Goal: Information Seeking & Learning: Find specific page/section

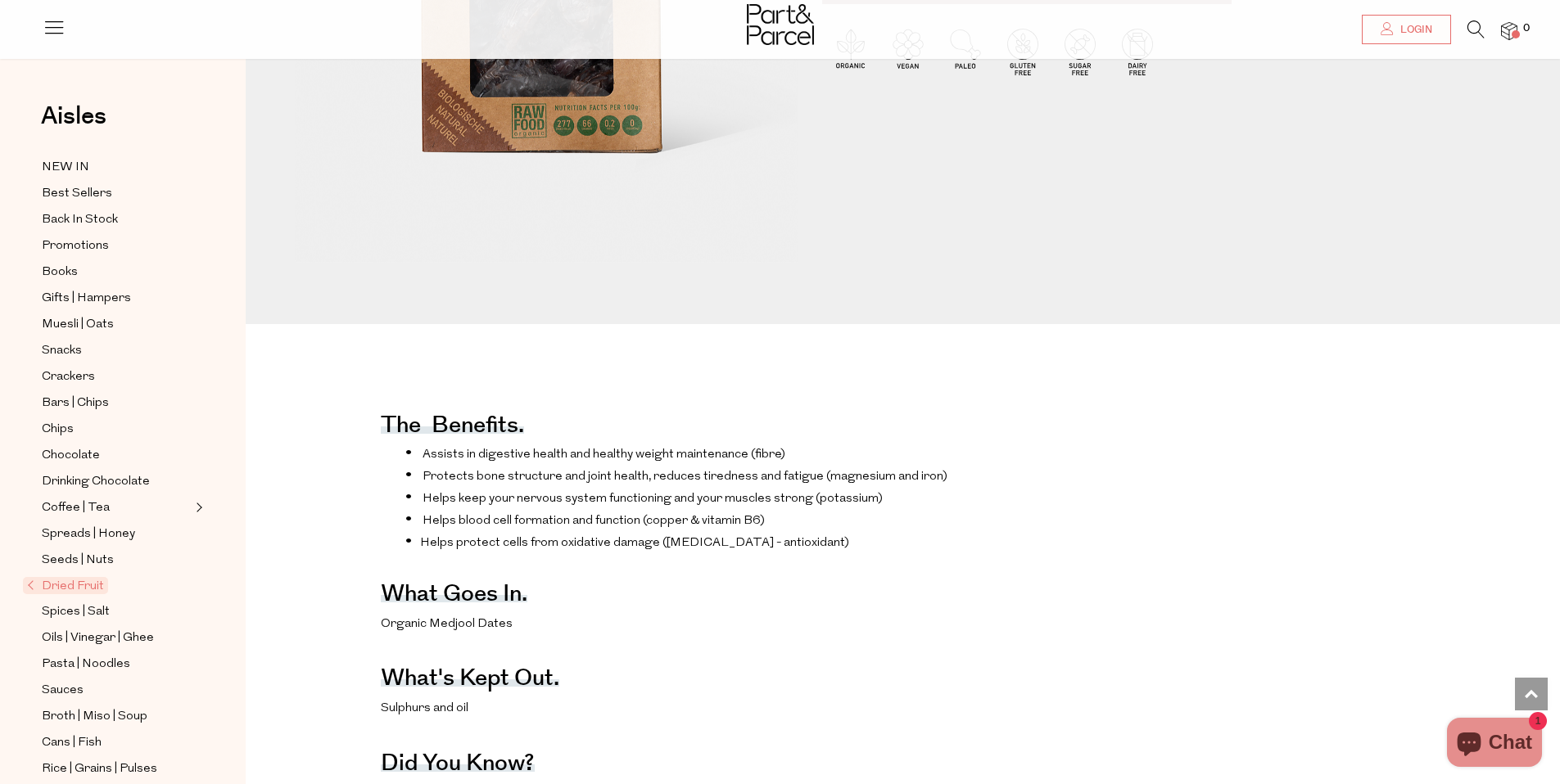
scroll to position [162, 0]
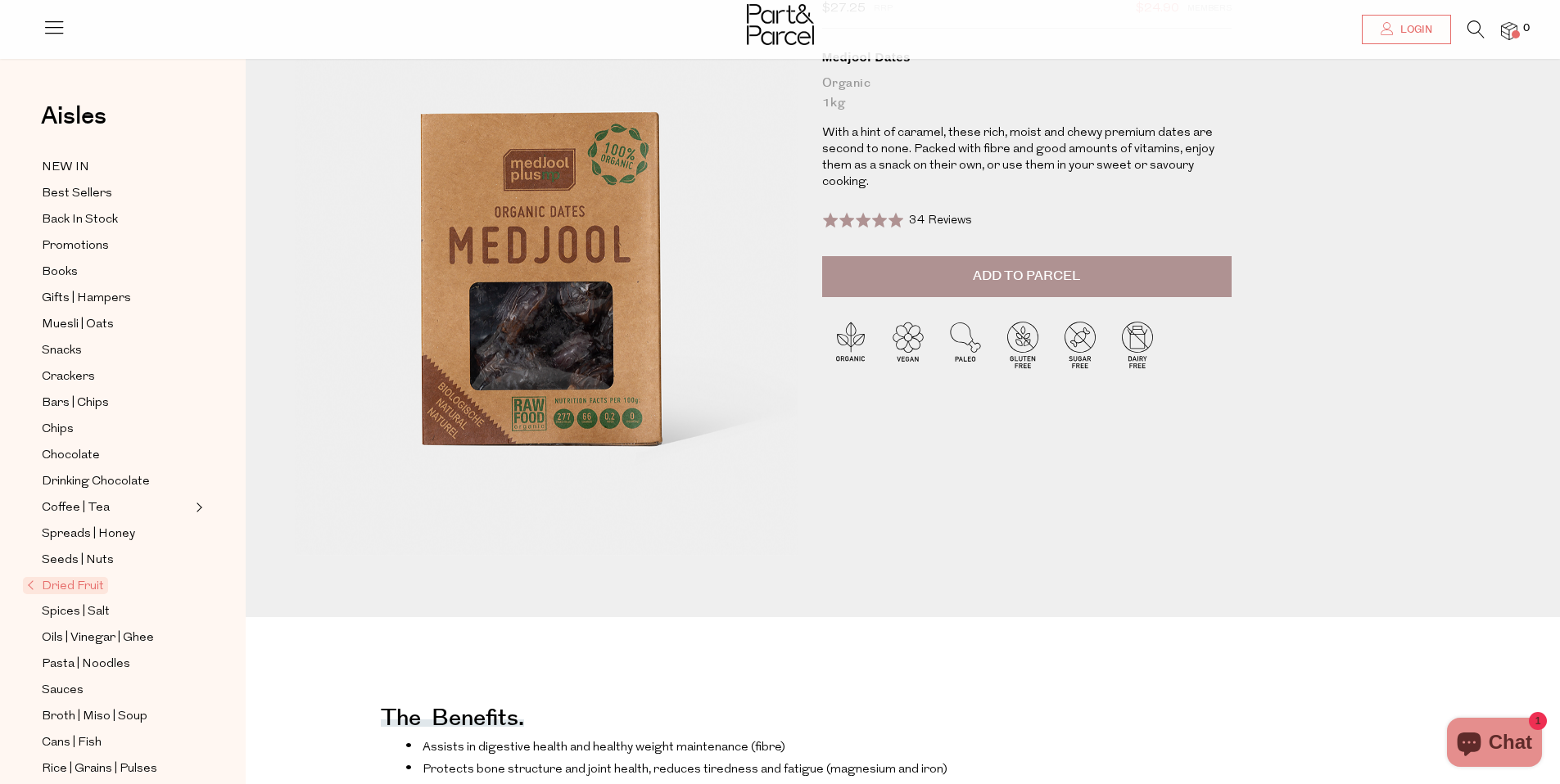
click at [757, 28] on img at bounding box center [780, 25] width 67 height 41
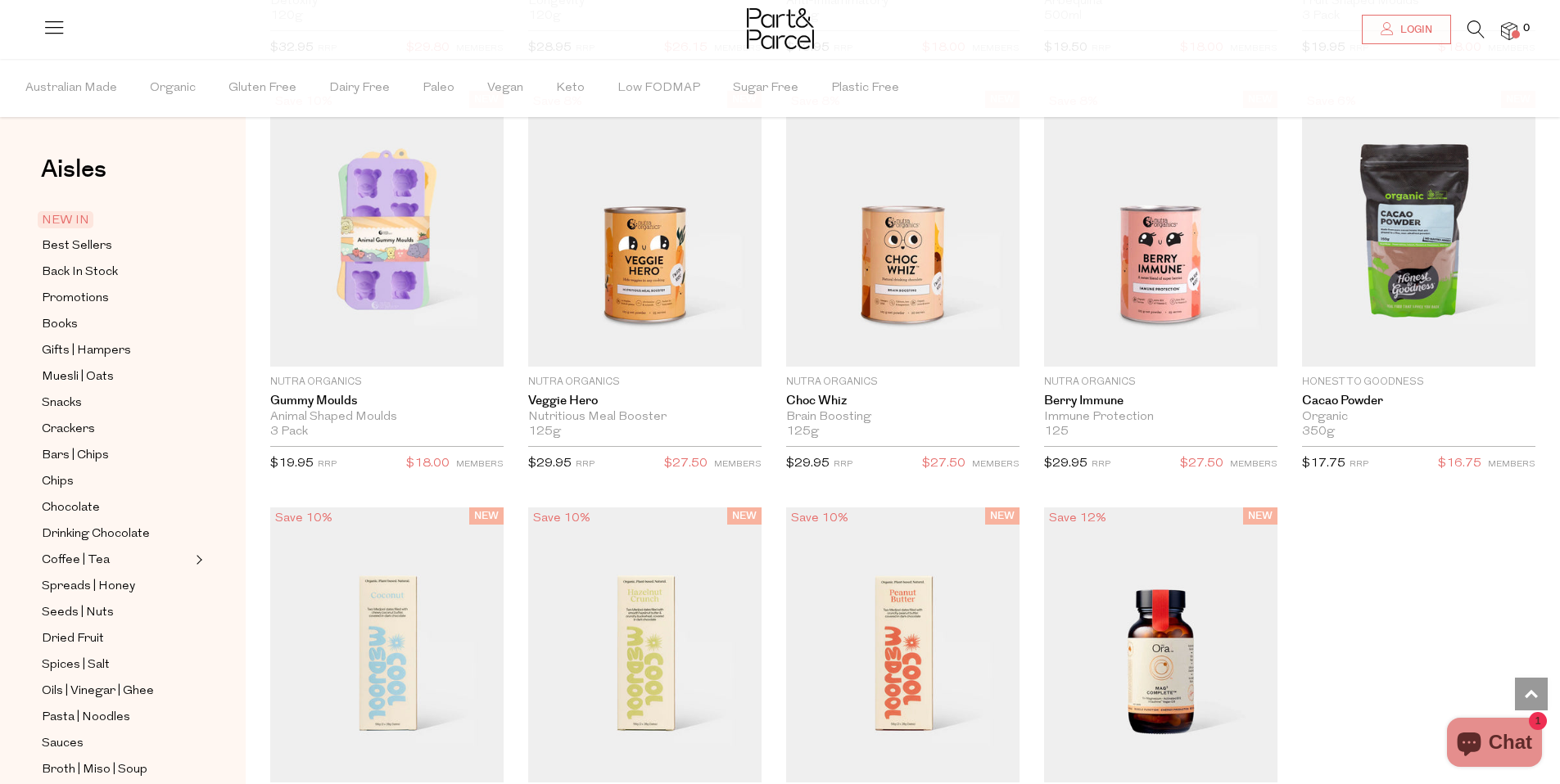
scroll to position [2457, 0]
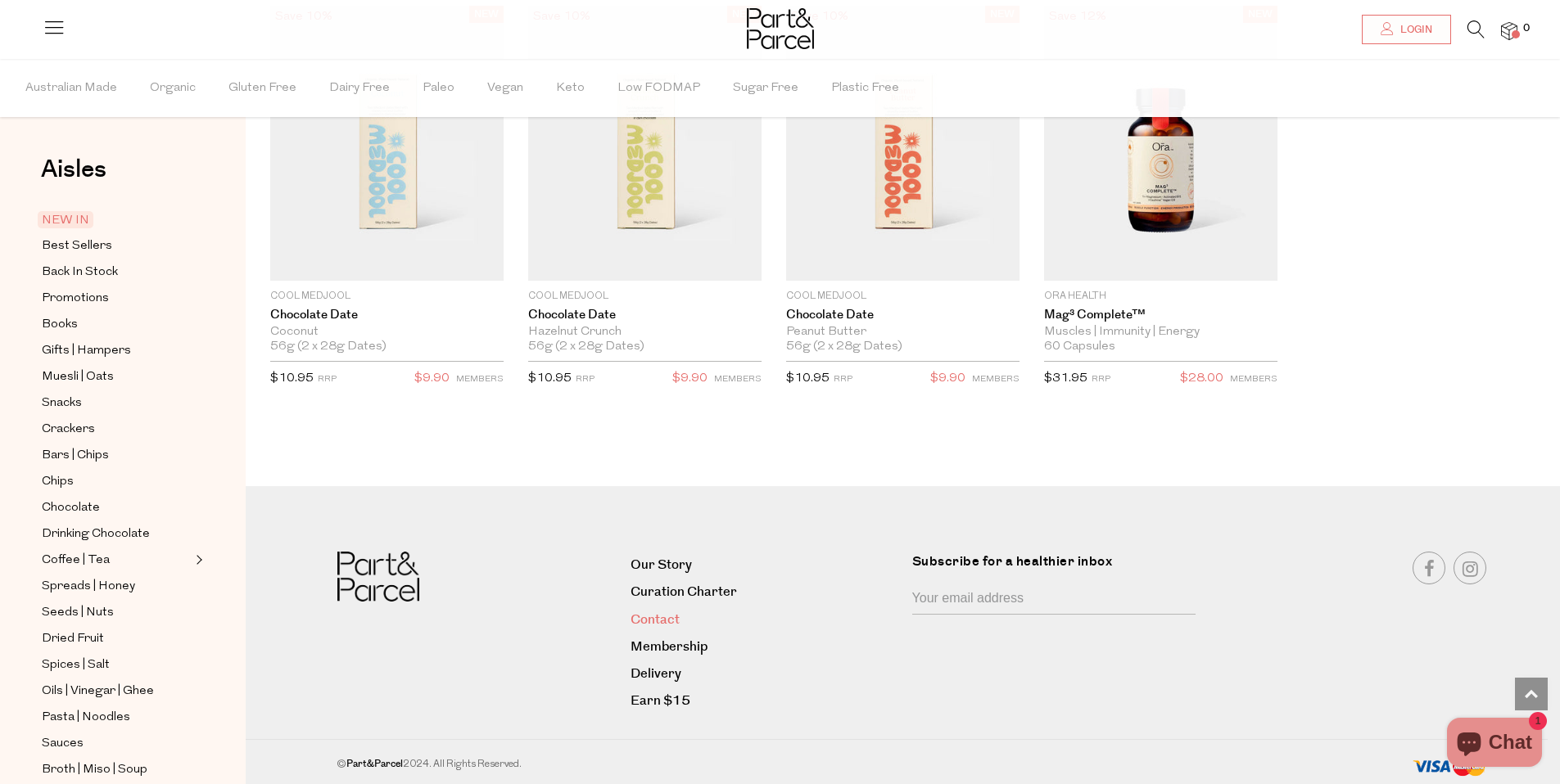
click at [645, 613] on link "Contact" at bounding box center [764, 620] width 268 height 22
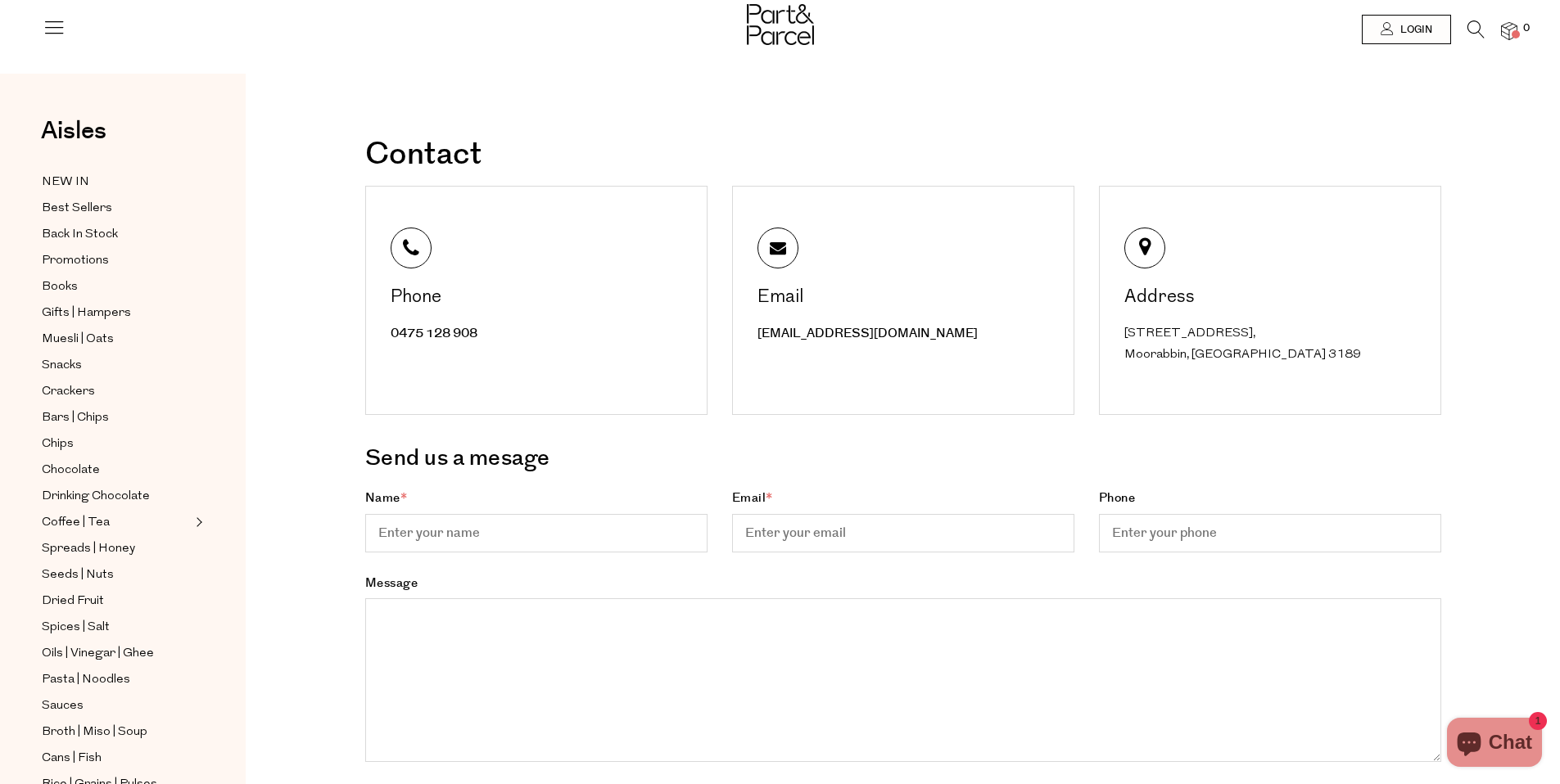
click at [763, 31] on img at bounding box center [780, 25] width 67 height 41
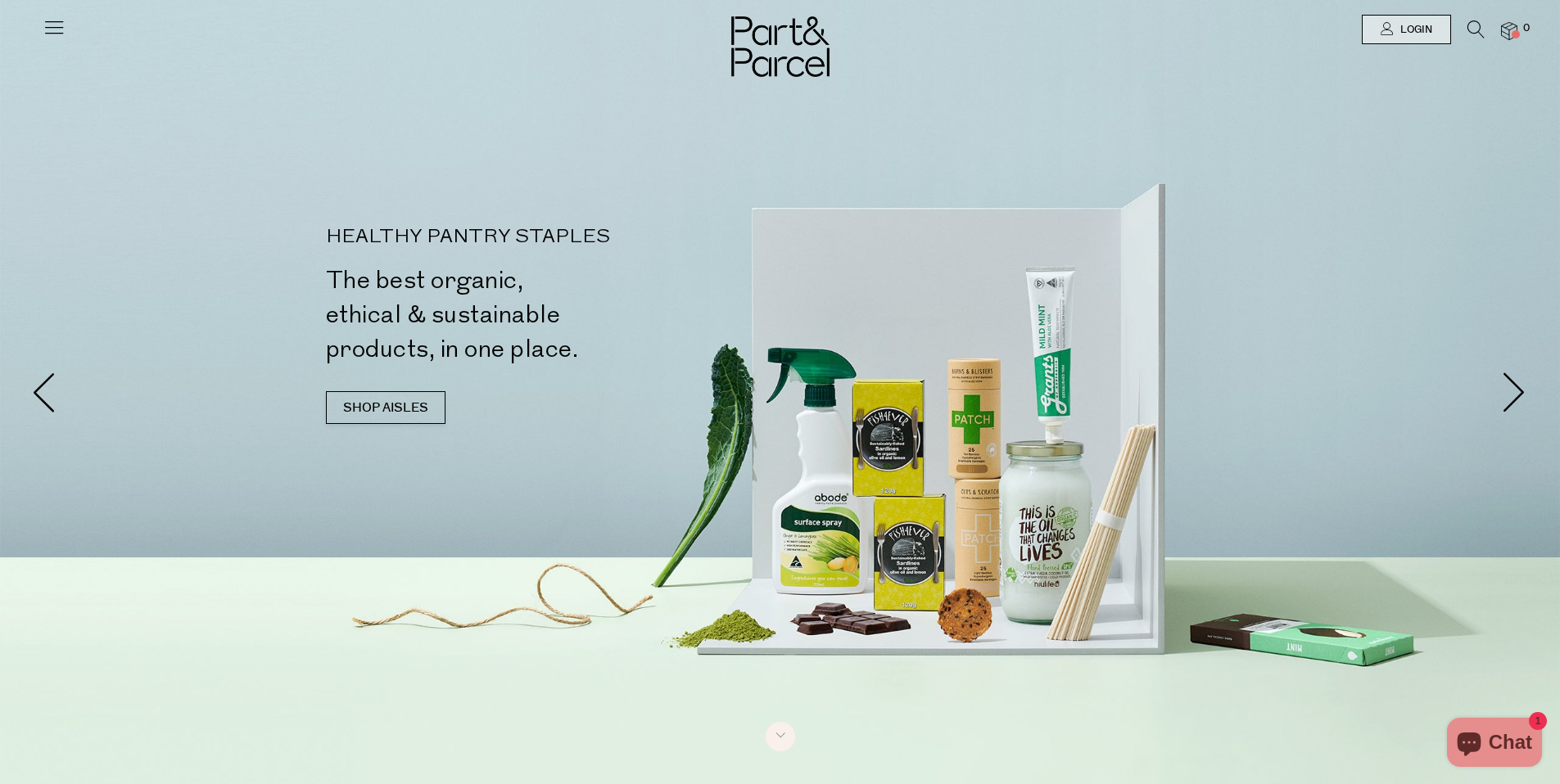
click at [59, 27] on icon at bounding box center [54, 27] width 23 height 23
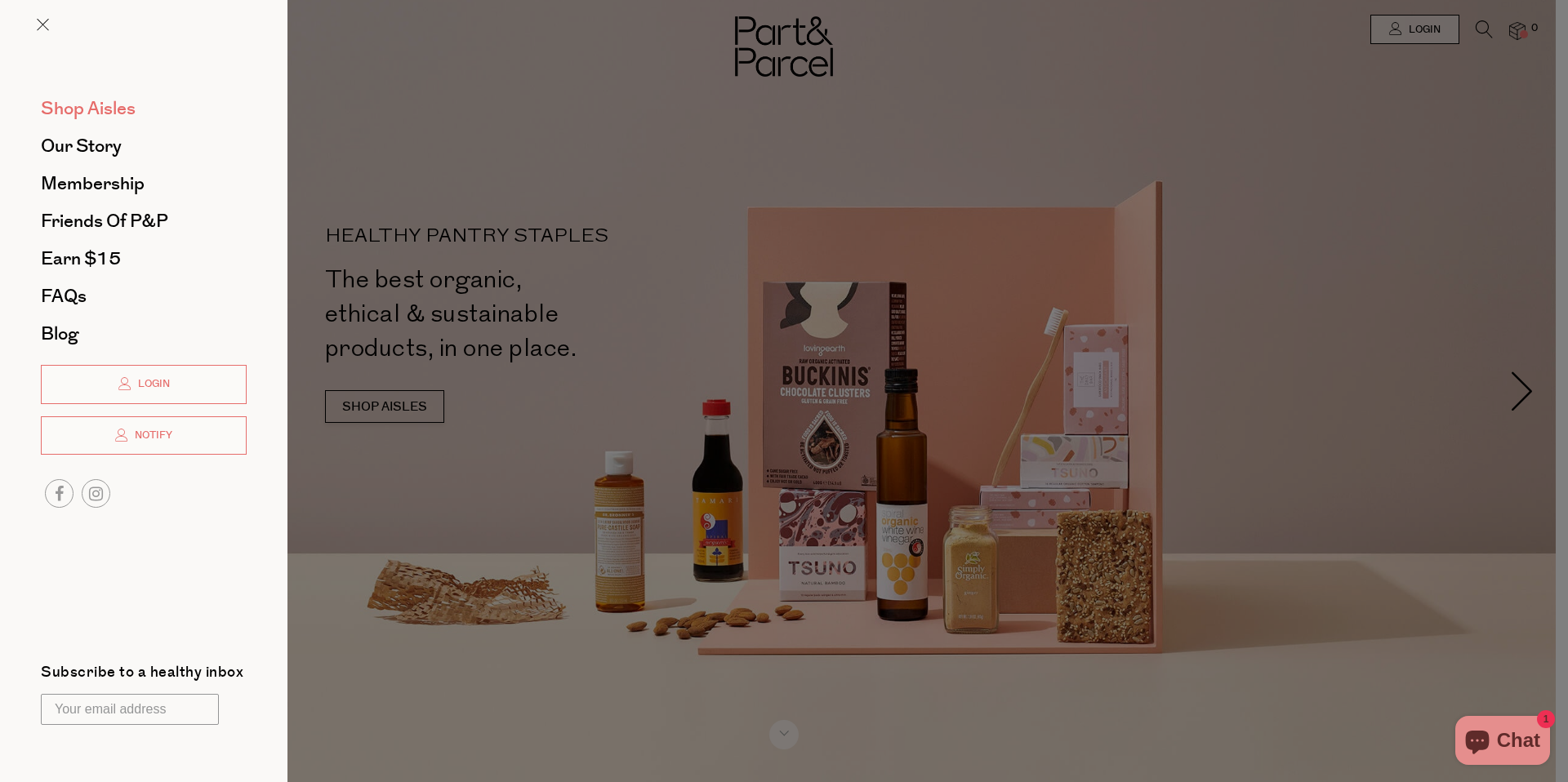
click at [117, 101] on span "Shop Aisles" at bounding box center [88, 109] width 95 height 26
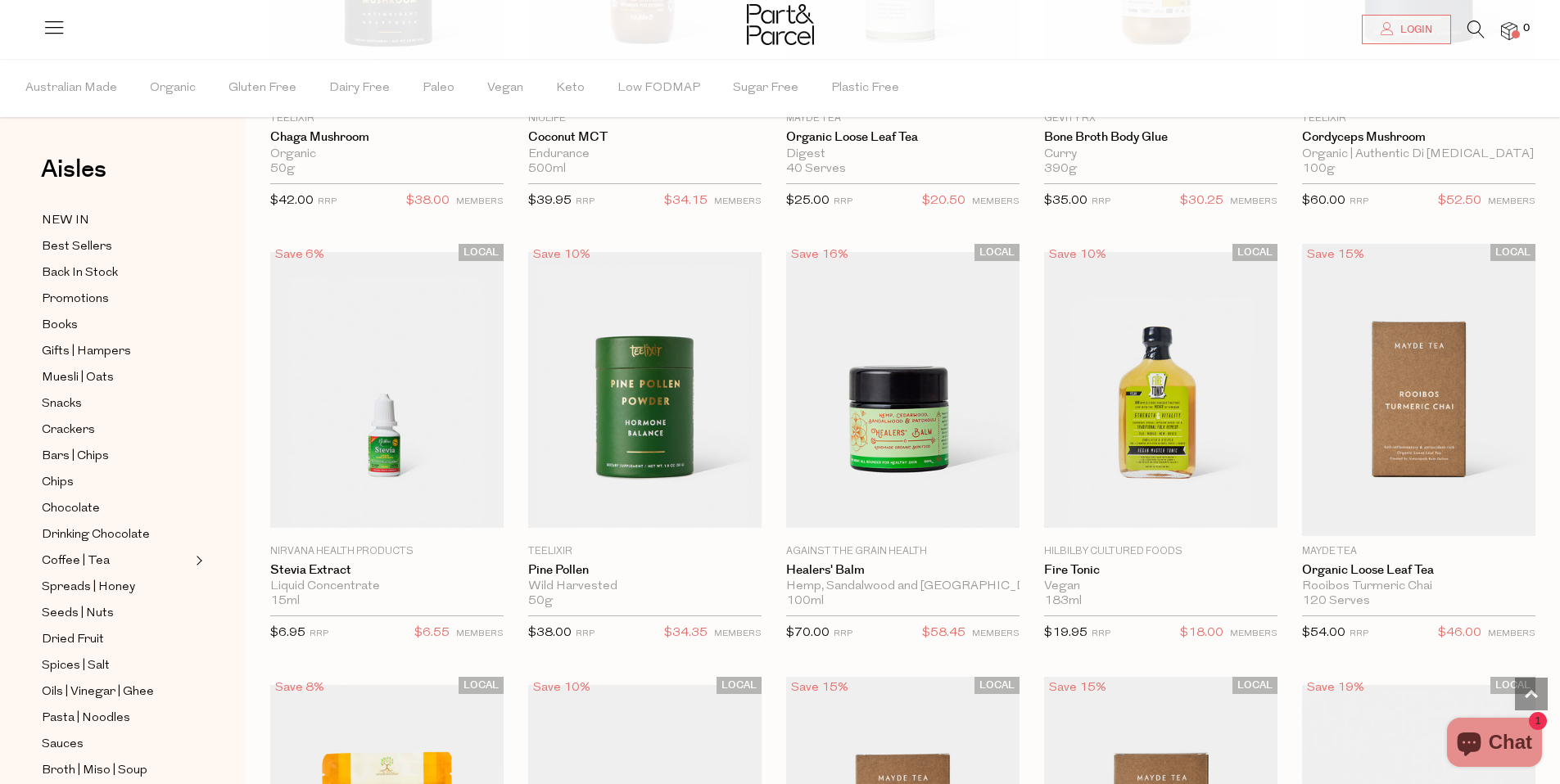
scroll to position [3389, 0]
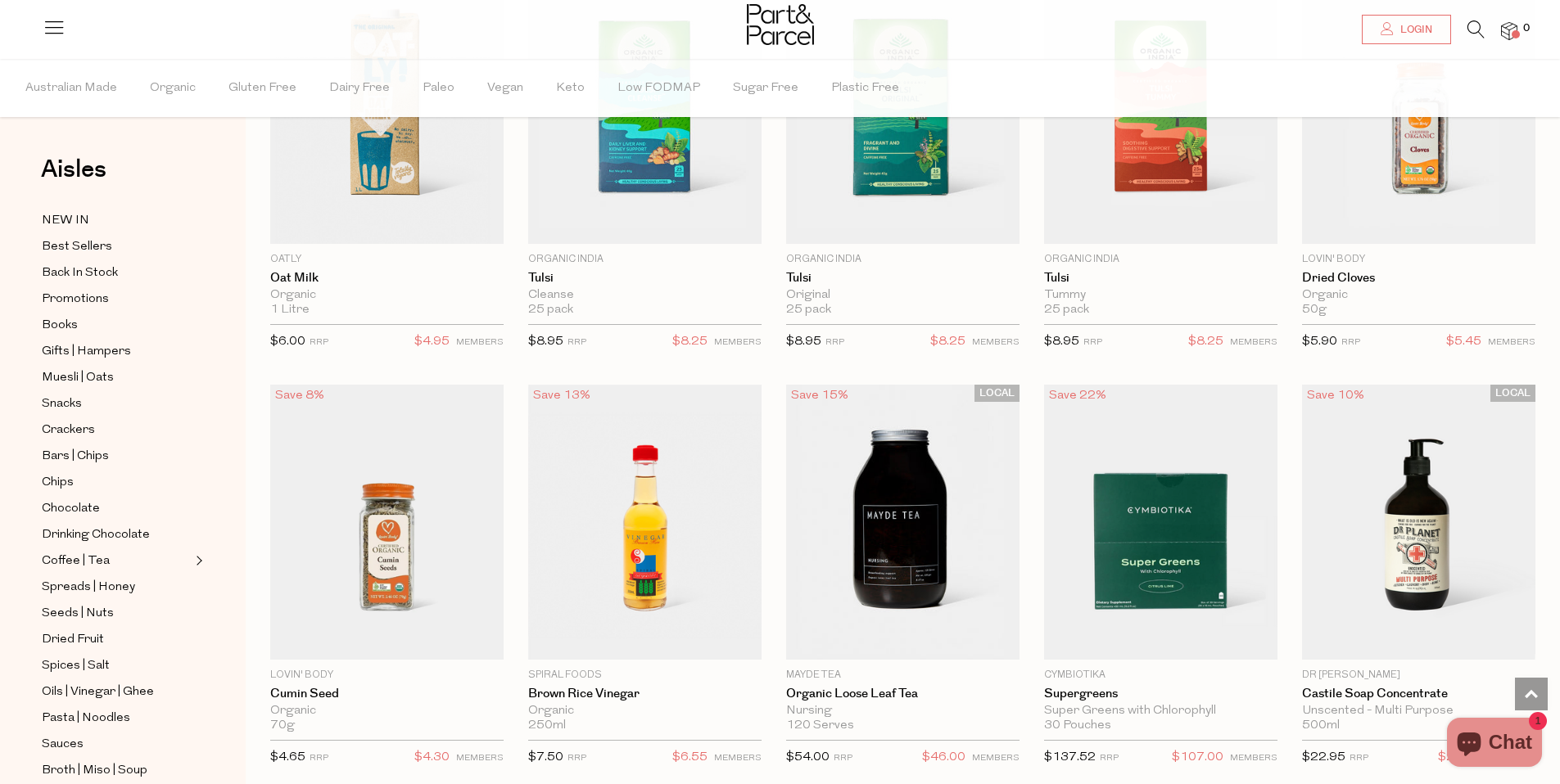
scroll to position [7206, 0]
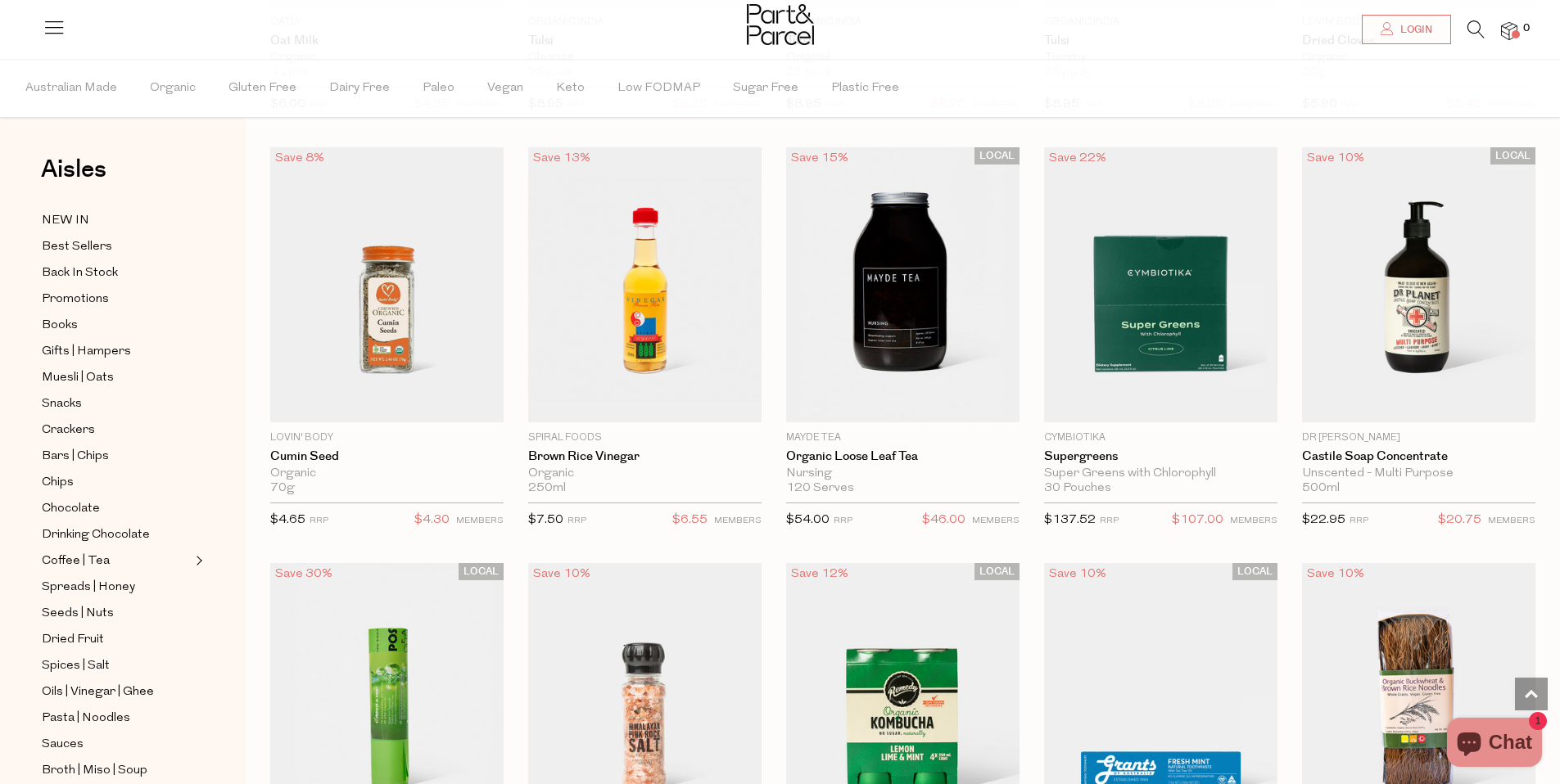
click at [1472, 26] on icon at bounding box center [1476, 30] width 17 height 18
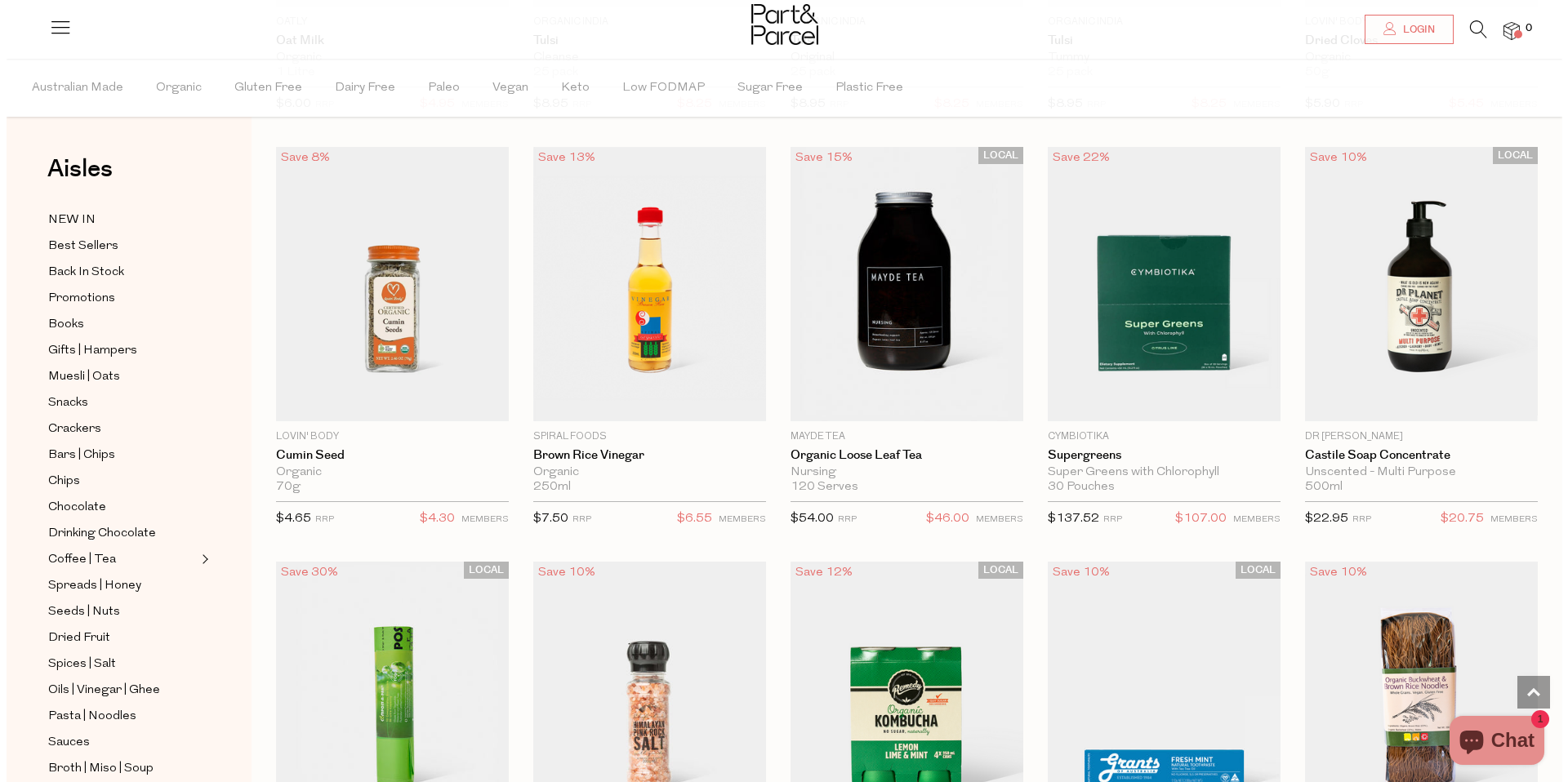
scroll to position [7234, 0]
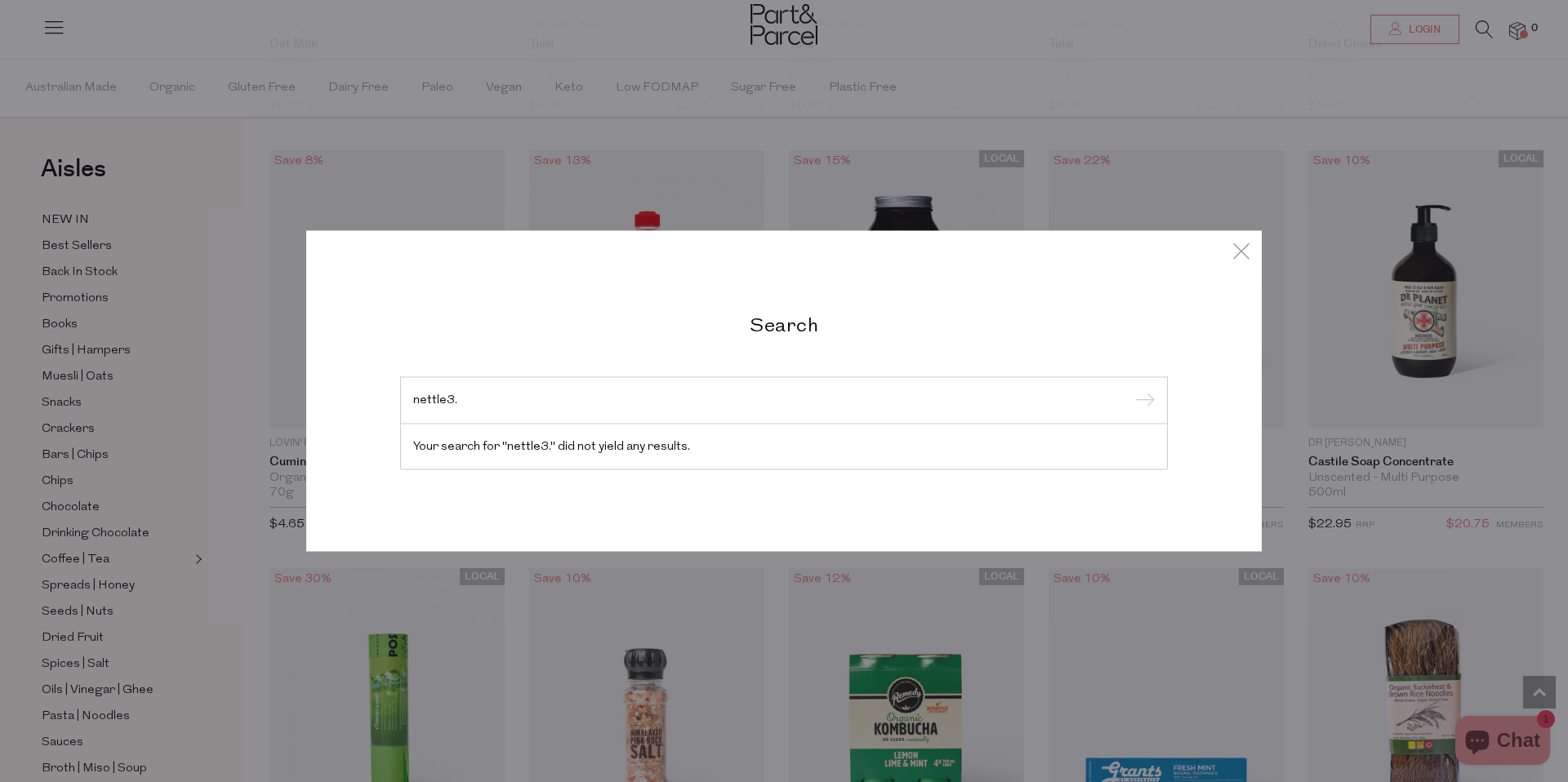
type input "nettle3."
click at [1130, 389] on input "submit" at bounding box center [1142, 402] width 25 height 25
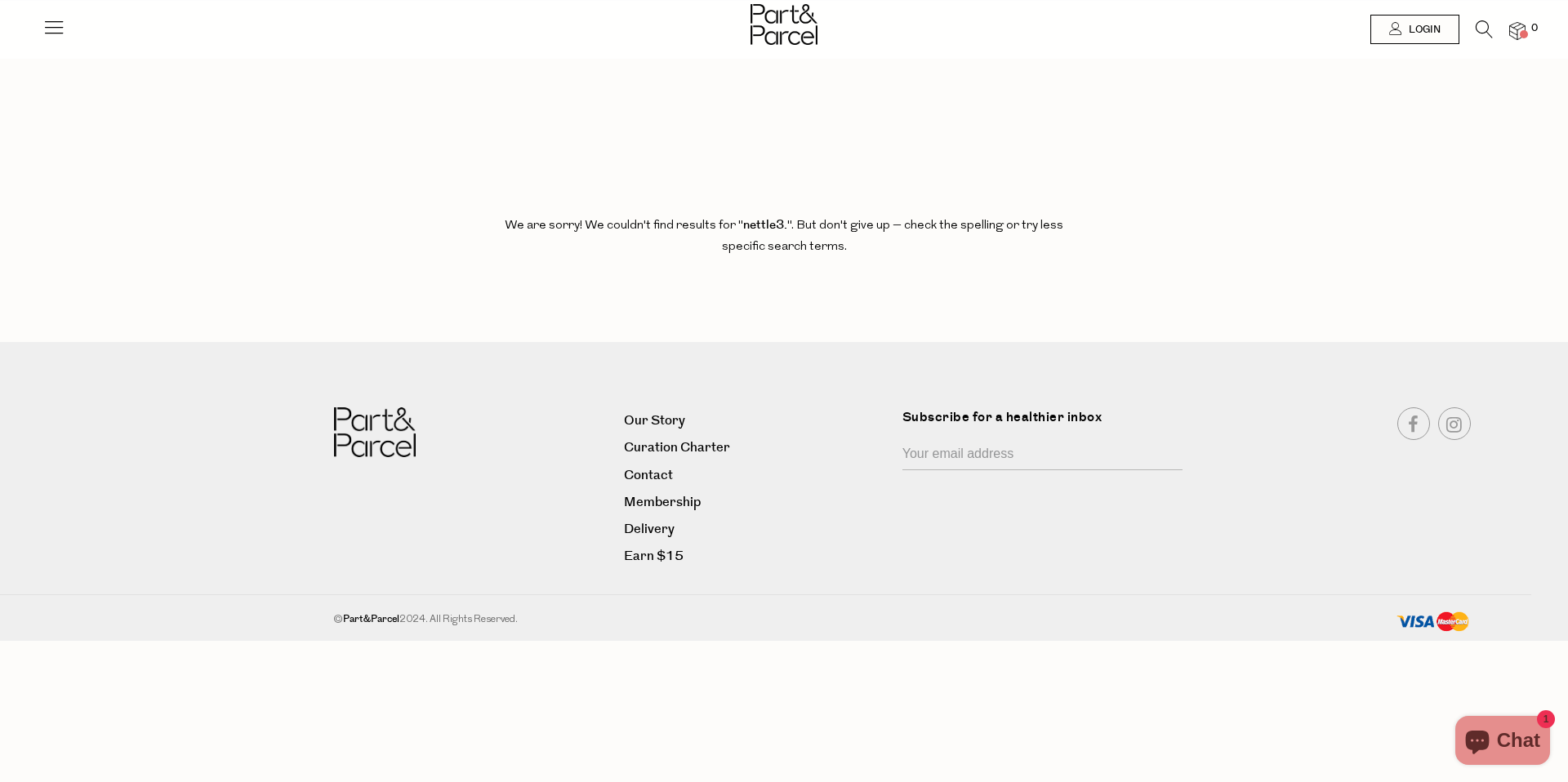
click at [1478, 25] on icon at bounding box center [1484, 30] width 17 height 18
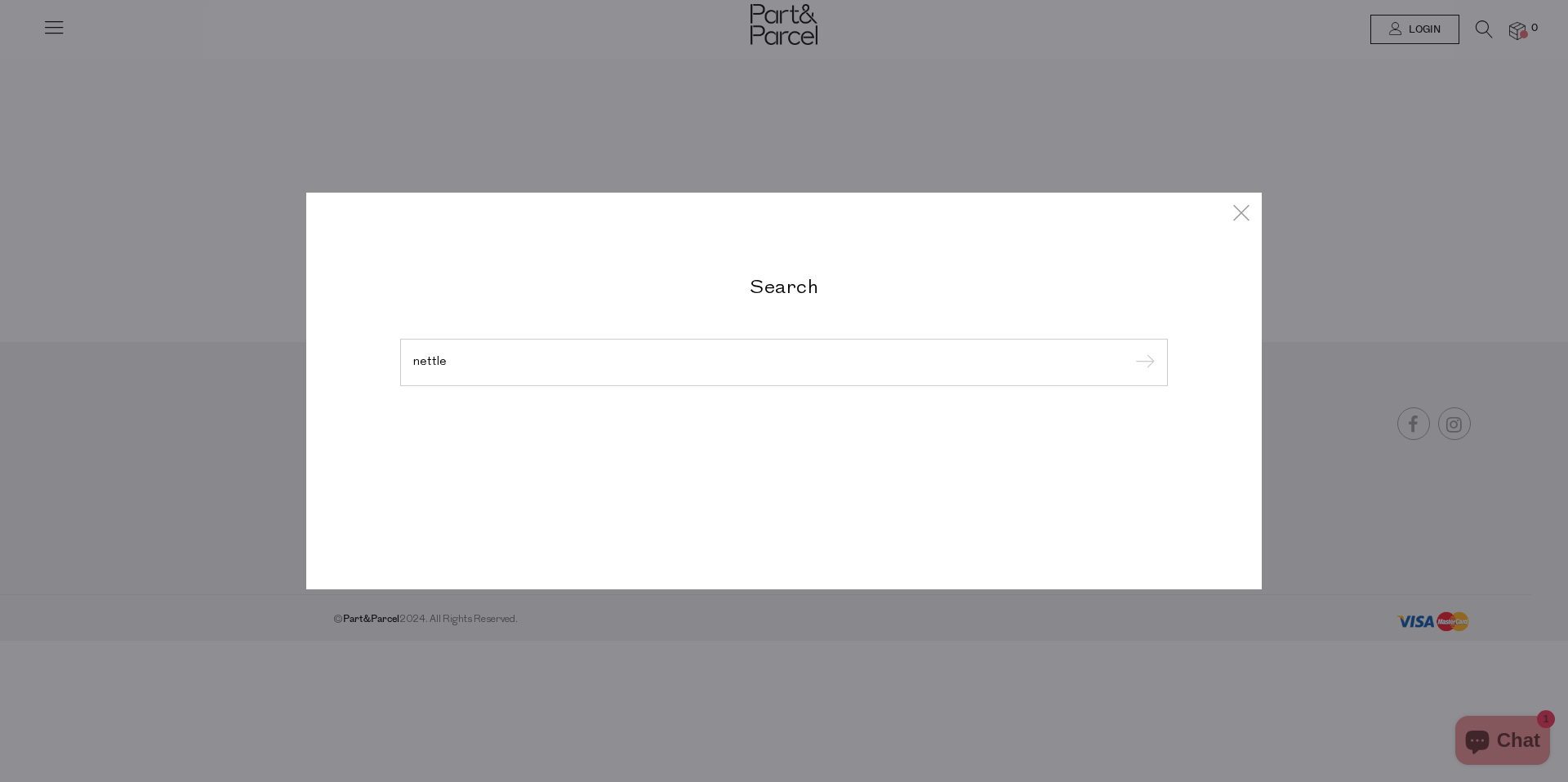
type input "nettle"
click at [1130, 351] on input "submit" at bounding box center [1142, 364] width 25 height 25
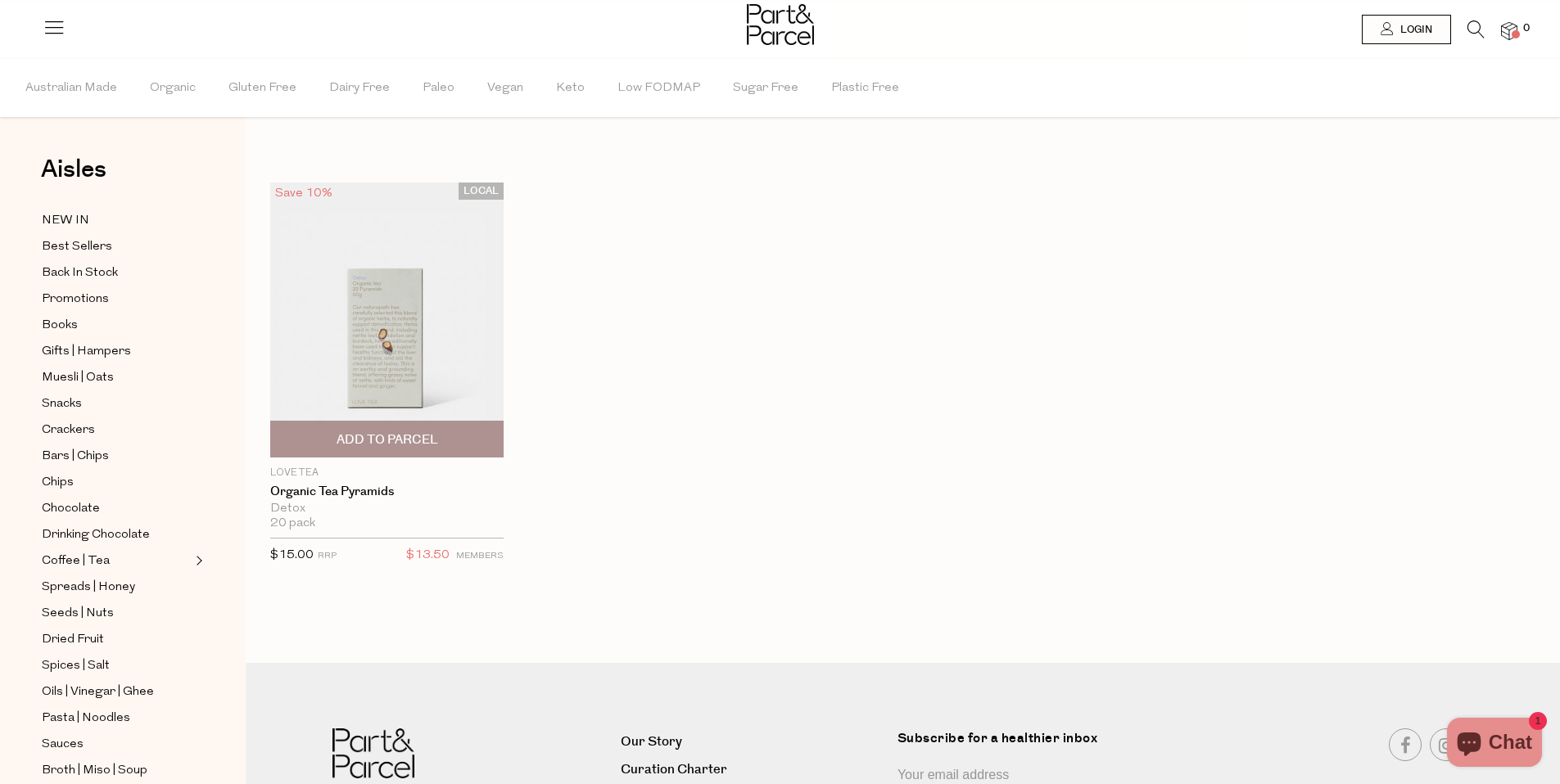
click at [382, 356] on img at bounding box center [386, 319] width 234 height 275
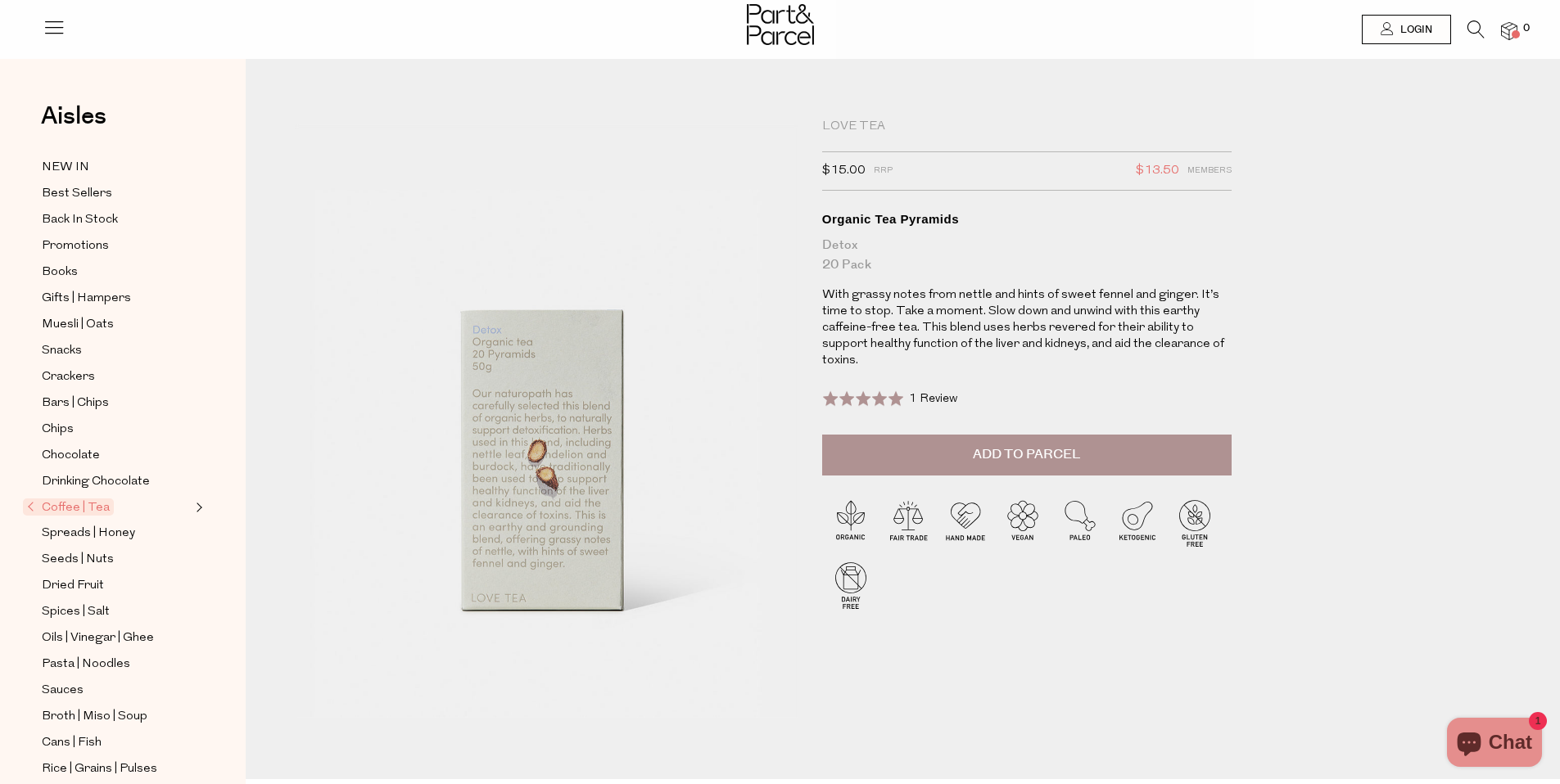
click at [1477, 27] on icon at bounding box center [1476, 30] width 17 height 18
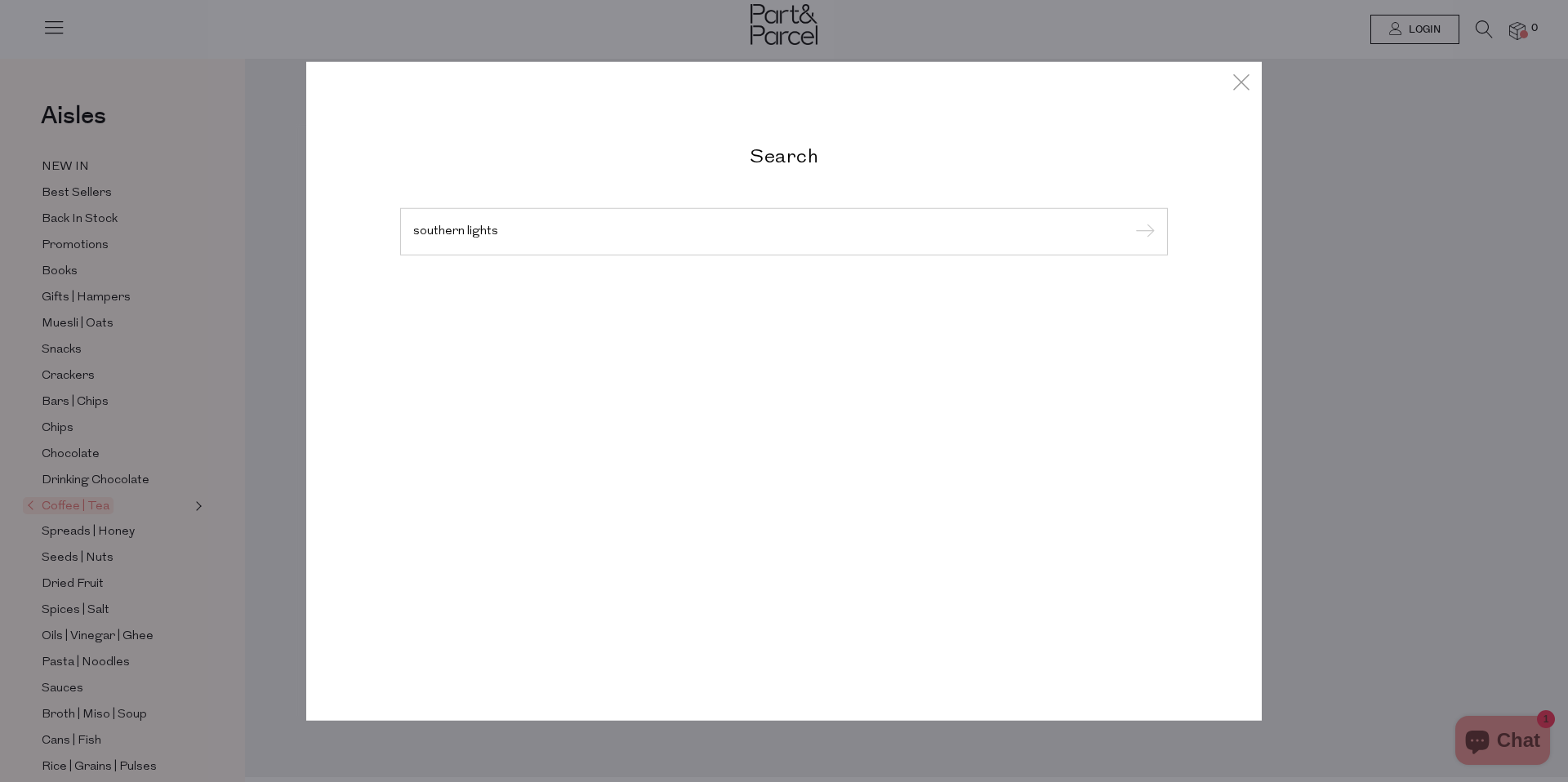
type input "southern lights"
click at [1130, 221] on input "submit" at bounding box center [1142, 233] width 25 height 25
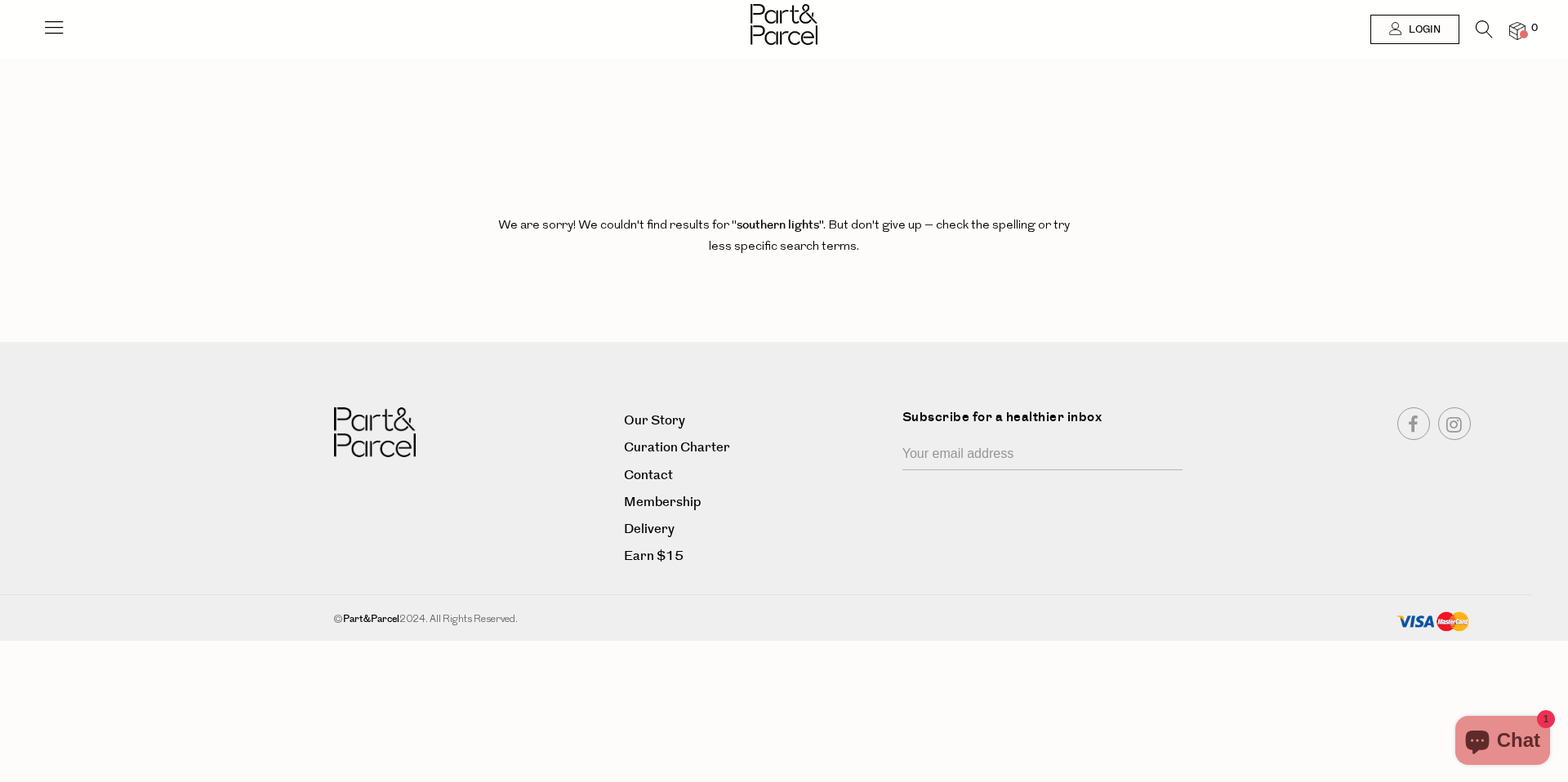
click at [756, 37] on img at bounding box center [784, 25] width 67 height 41
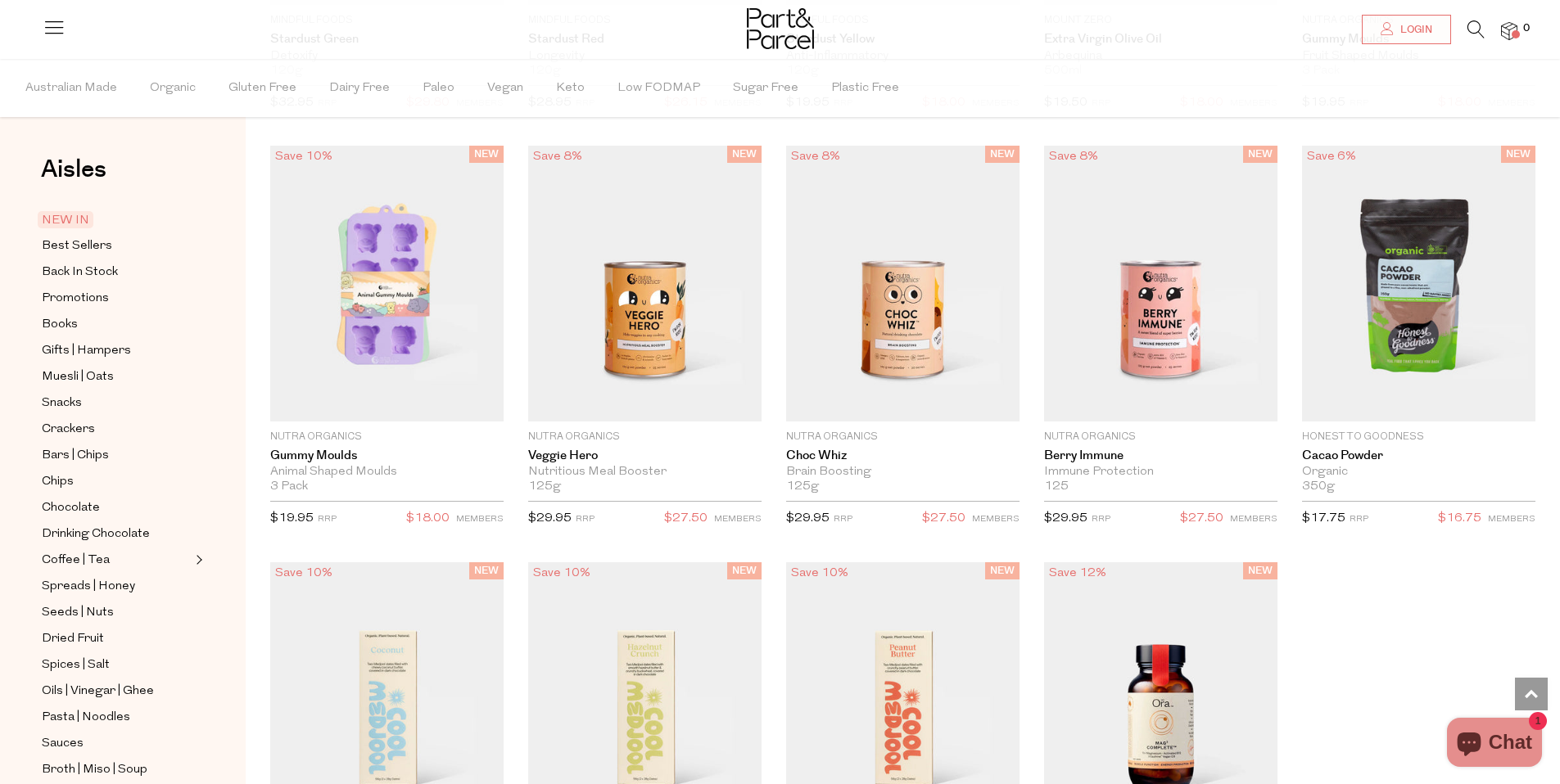
scroll to position [2457, 0]
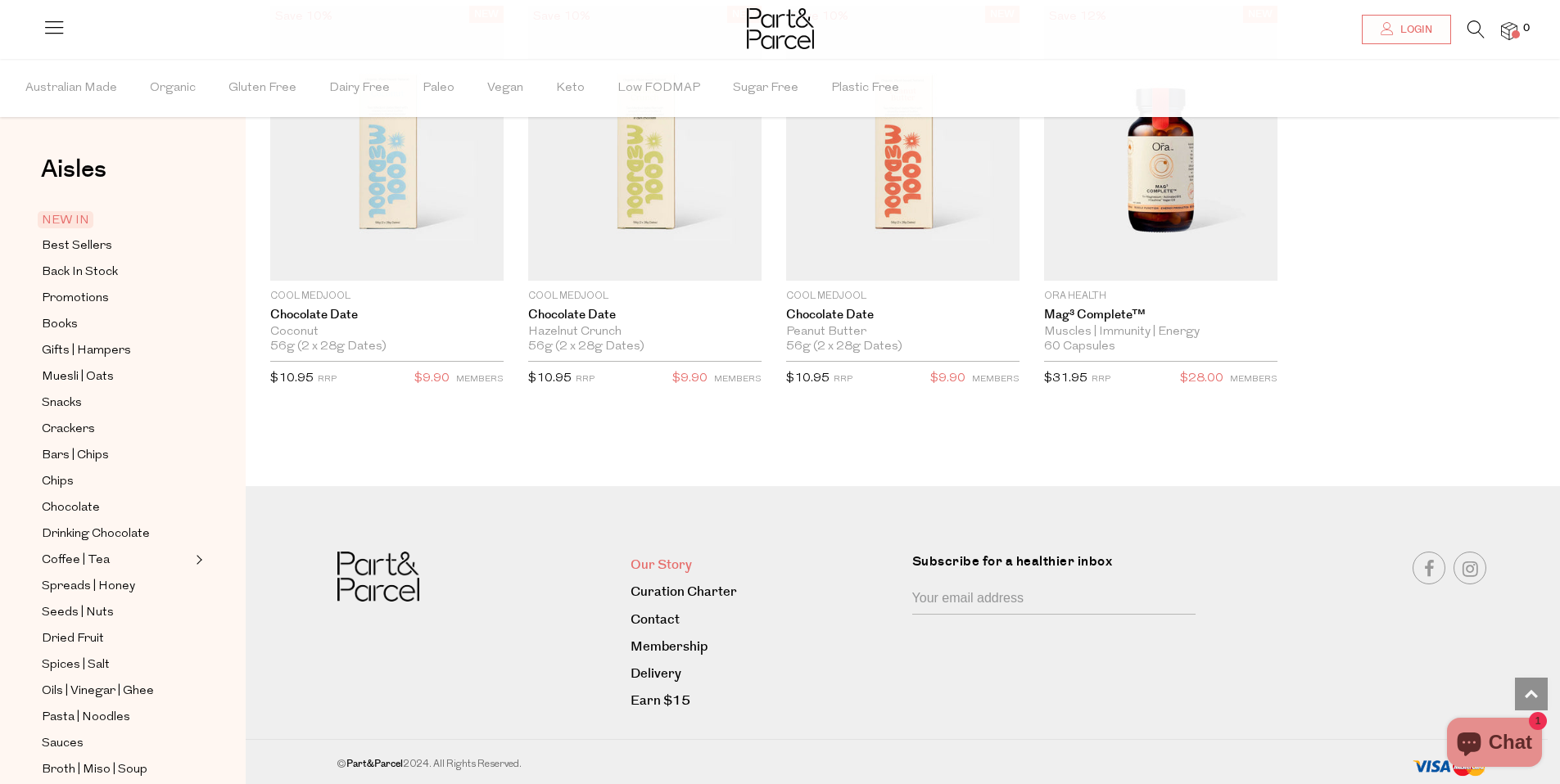
click at [664, 562] on link "Our Story" at bounding box center [764, 565] width 268 height 22
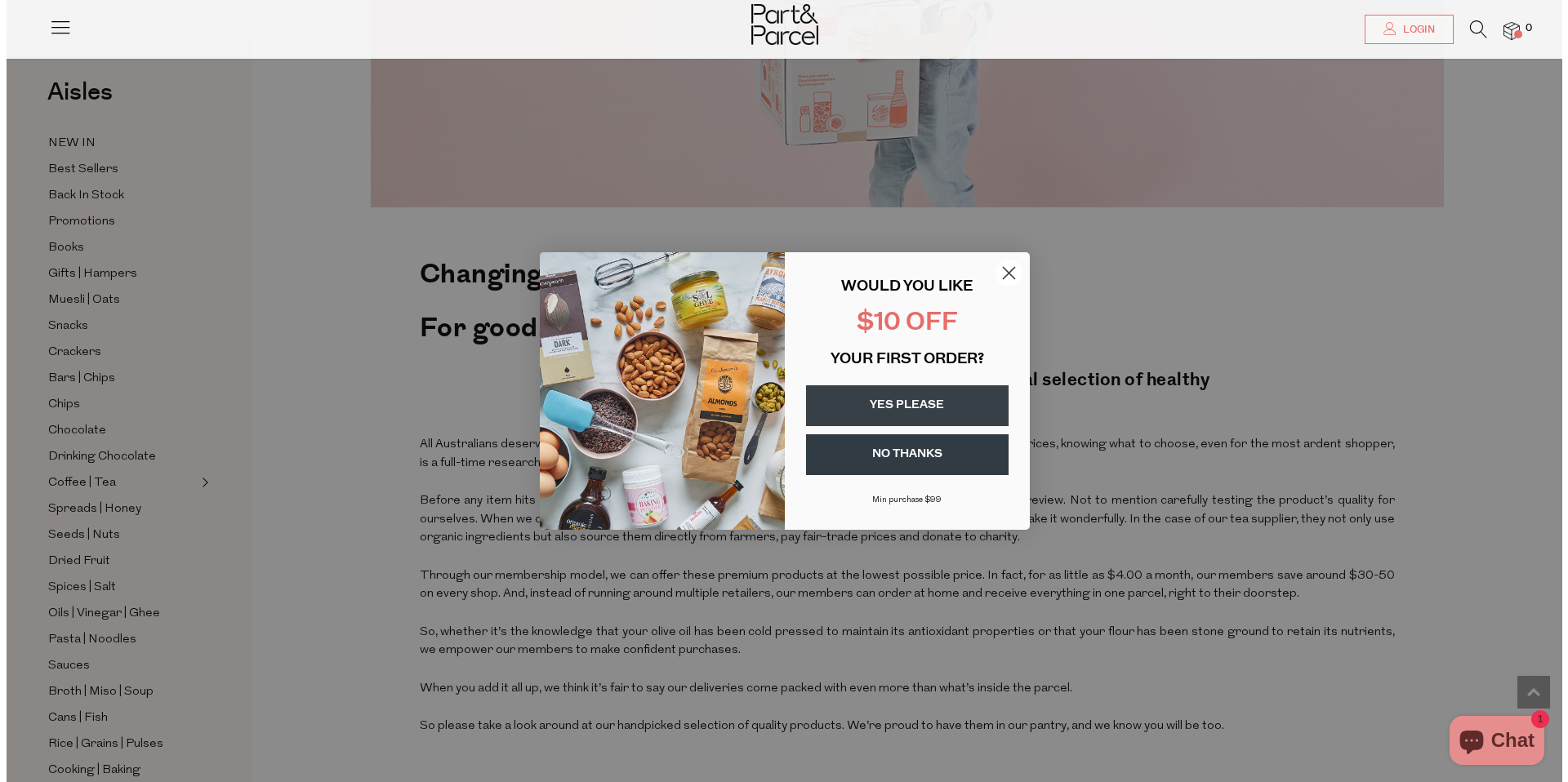
scroll to position [246, 0]
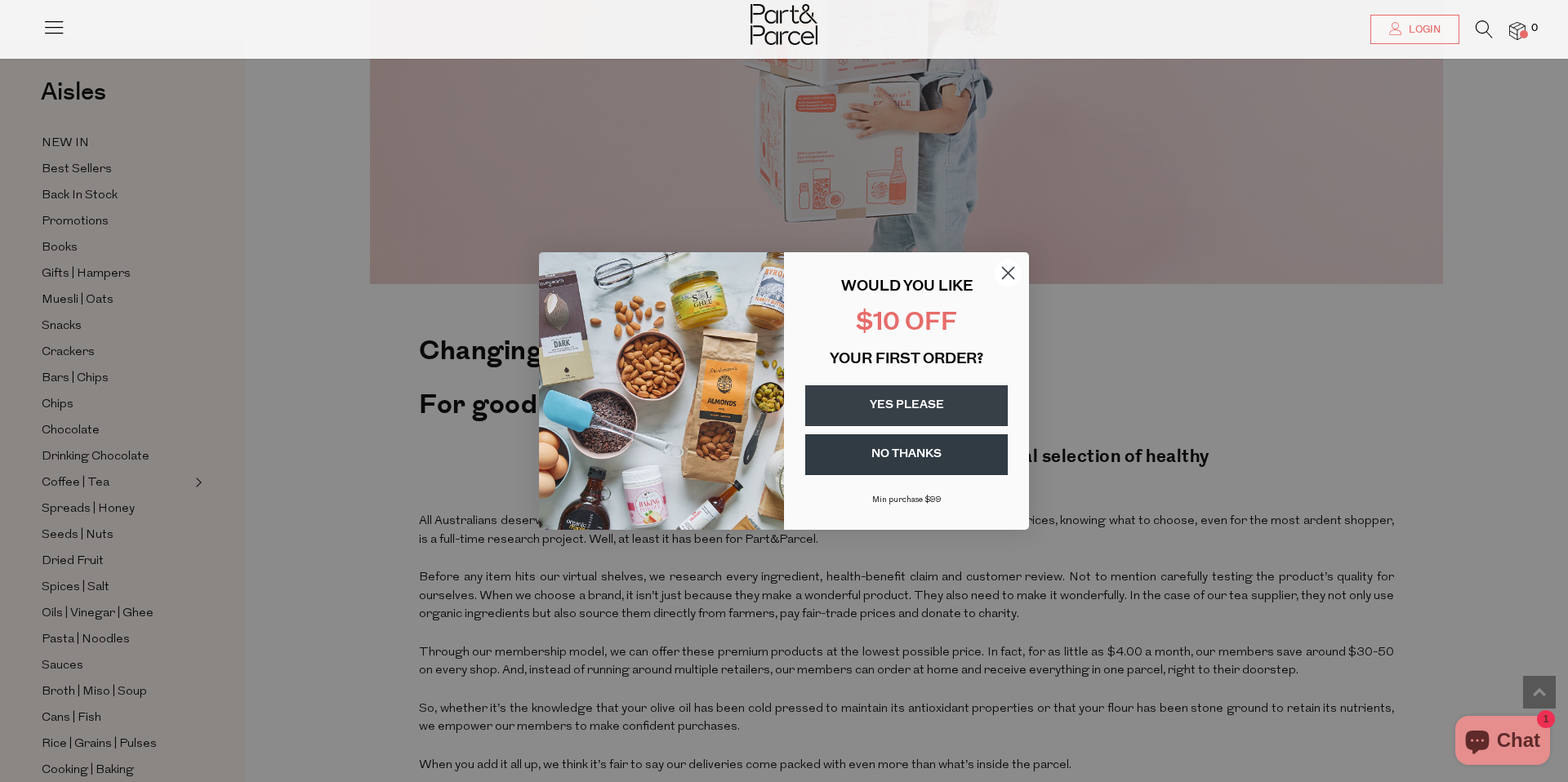
click at [1007, 274] on icon "Close dialog" at bounding box center [1008, 273] width 12 height 12
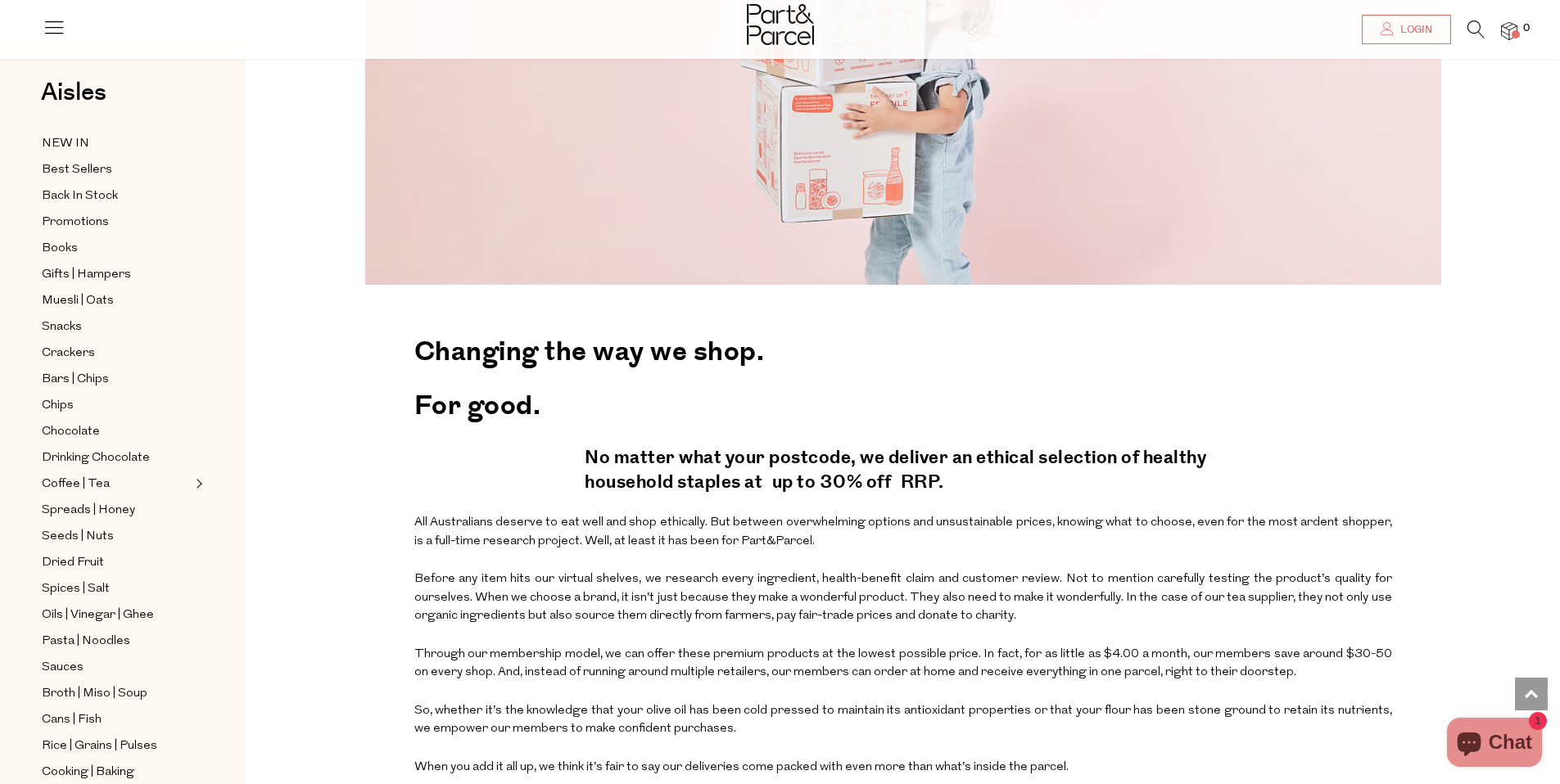
click at [1482, 31] on icon at bounding box center [1476, 30] width 17 height 18
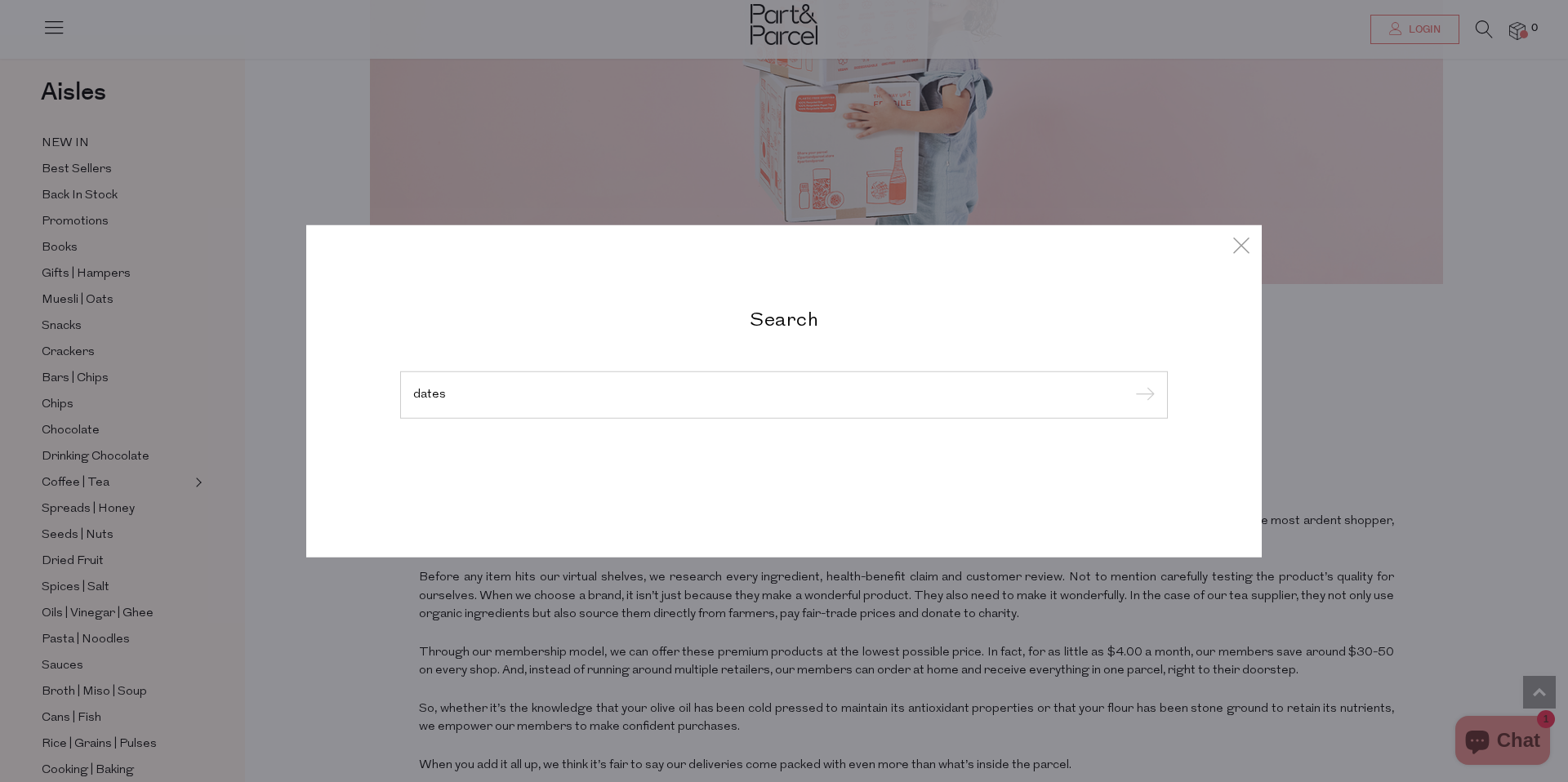
type input "dates"
click at [1130, 384] on input "submit" at bounding box center [1142, 396] width 25 height 25
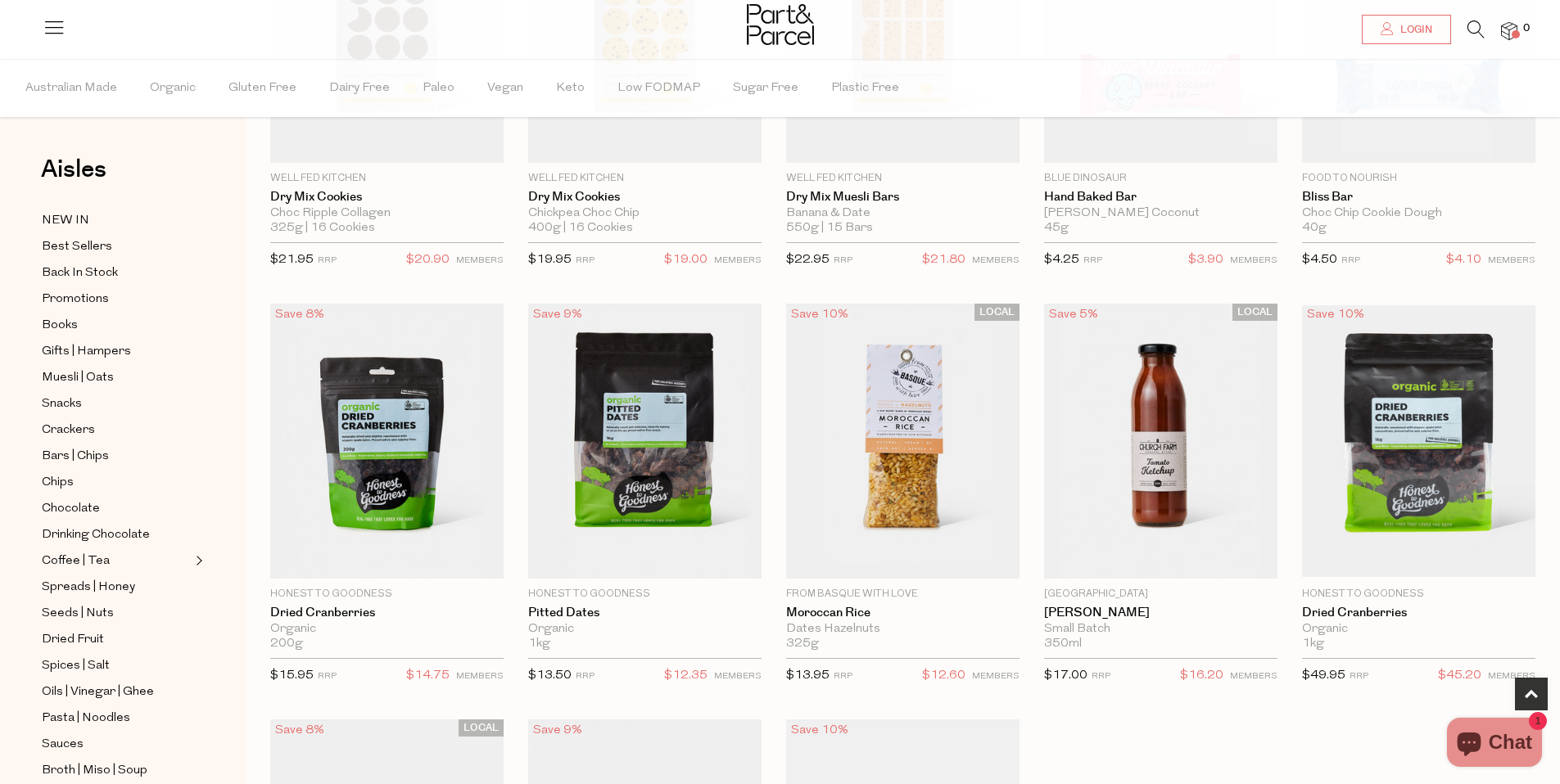
scroll to position [1060, 0]
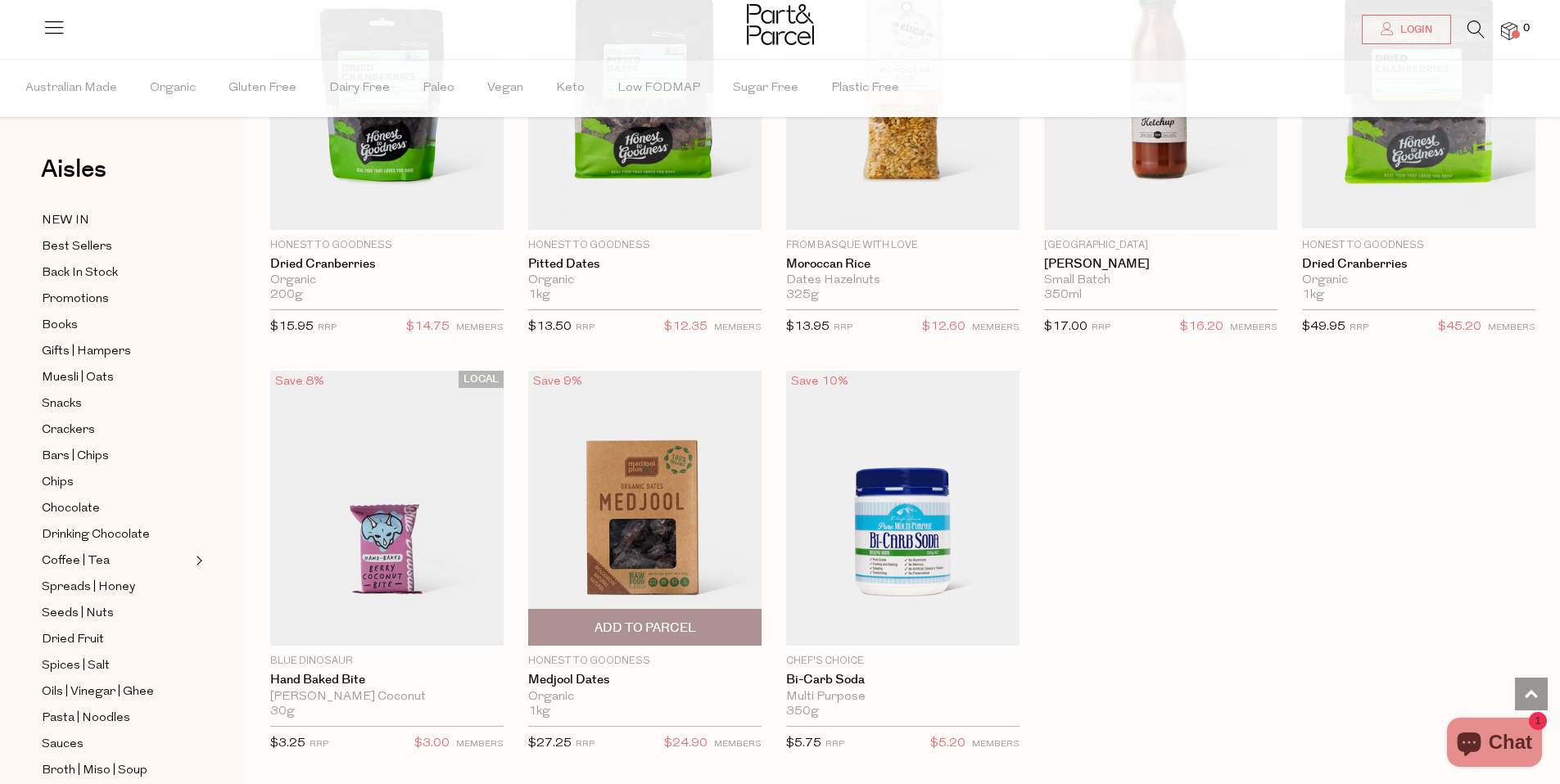
click at [673, 498] on img at bounding box center [645, 508] width 234 height 275
